Goal: Navigation & Orientation: Find specific page/section

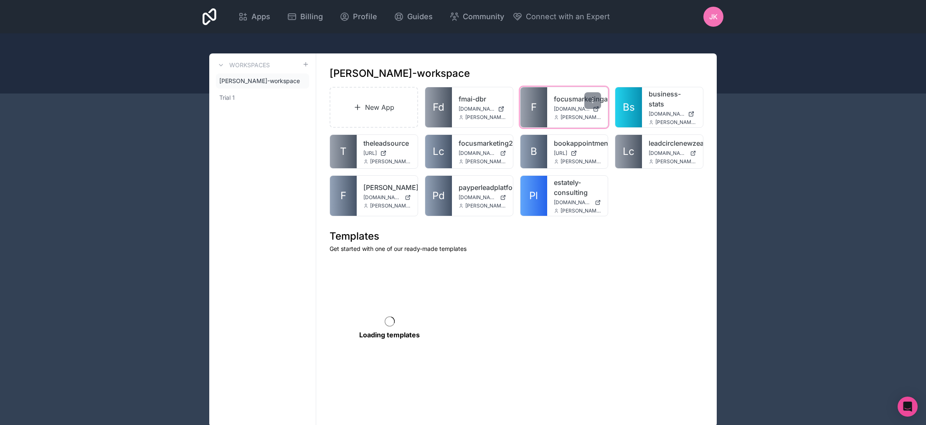
click at [555, 96] on link "focusmarketingai" at bounding box center [578, 99] width 48 height 10
click at [543, 182] on link "Pl" at bounding box center [533, 196] width 27 height 40
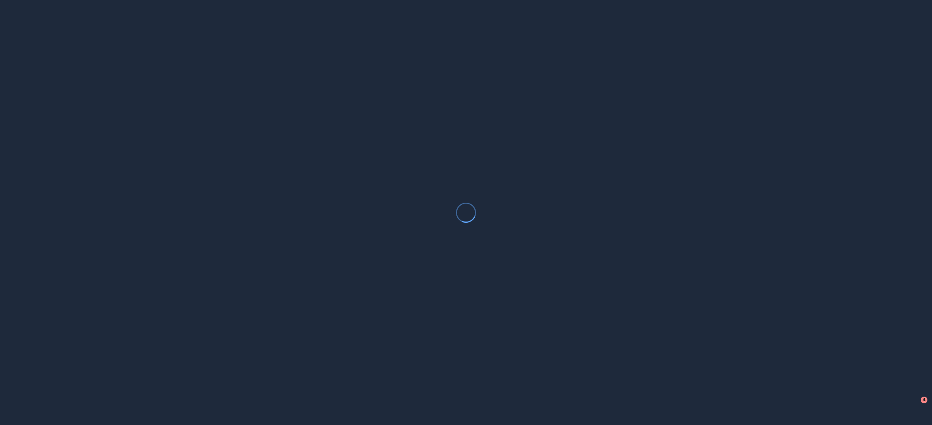
click at [866, 57] on div at bounding box center [466, 212] width 932 height 425
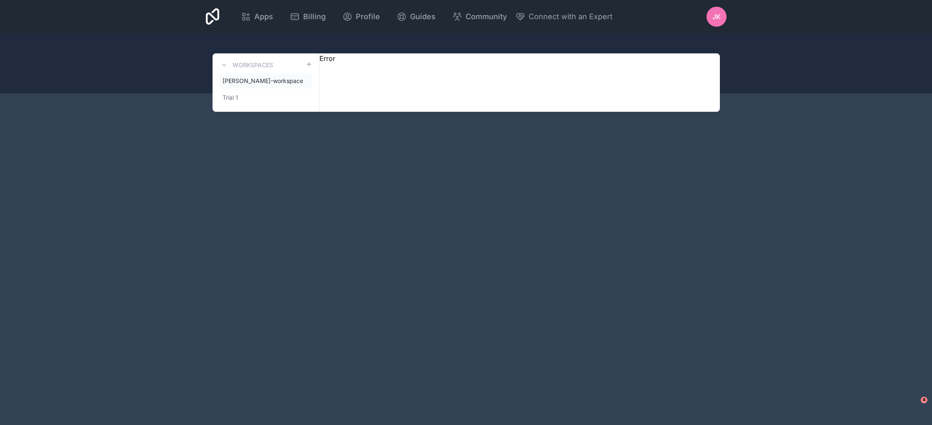
click at [106, 137] on div "Apps Billing Profile Guides Community Connect with an Expert JK Billing Profile…" at bounding box center [466, 212] width 932 height 425
drag, startPoint x: 323, startPoint y: 55, endPoint x: 385, endPoint y: 60, distance: 62.8
click at [380, 60] on div "Workspaces jay-kulak-workspace Trial 1 Error" at bounding box center [466, 82] width 507 height 58
click at [386, 60] on div "Workspaces jay-kulak-workspace Trial 1 Error" at bounding box center [466, 82] width 507 height 58
drag, startPoint x: 370, startPoint y: 60, endPoint x: 335, endPoint y: 55, distance: 35.9
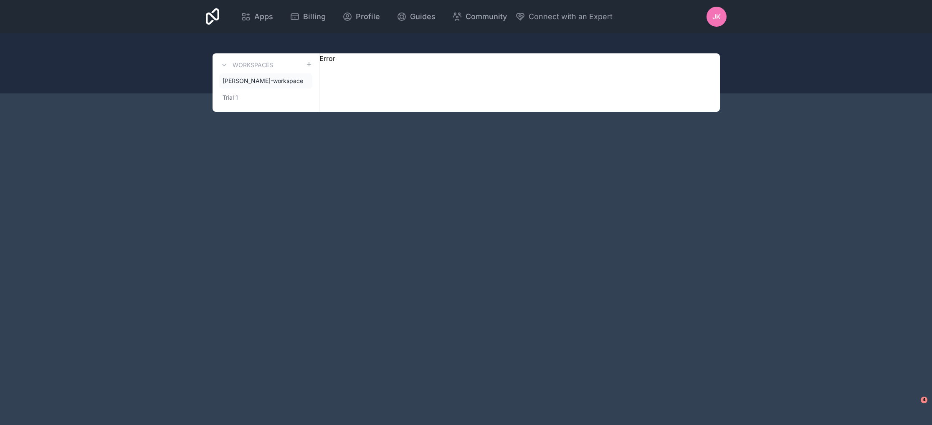
click at [337, 55] on div "Workspaces jay-kulak-workspace Trial 1 Error" at bounding box center [466, 82] width 507 height 58
click at [334, 55] on div "Error" at bounding box center [327, 82] width 16 height 58
click at [370, 53] on div "Workspaces jay-kulak-workspace Trial 1 Error" at bounding box center [466, 82] width 507 height 58
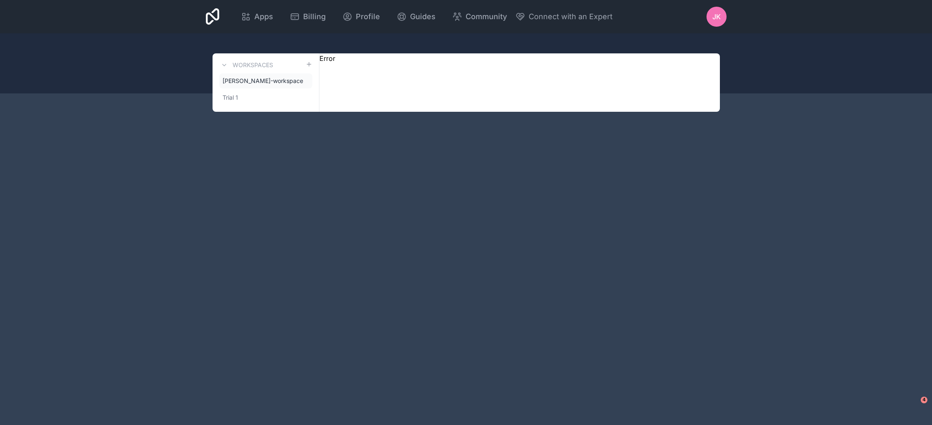
click at [876, 342] on div "Apps Billing Profile Guides Community Connect with an Expert JK Billing Profile…" at bounding box center [466, 212] width 932 height 425
click at [251, 13] on icon at bounding box center [246, 17] width 10 height 10
click at [263, 20] on span "Apps" at bounding box center [263, 17] width 19 height 12
click at [203, 21] on div "Apps Billing Profile Guides Community Connect with an Expert JK Billing Profile…" at bounding box center [466, 16] width 534 height 33
click at [208, 18] on icon at bounding box center [213, 17] width 14 height 20
